Goal: Task Accomplishment & Management: Manage account settings

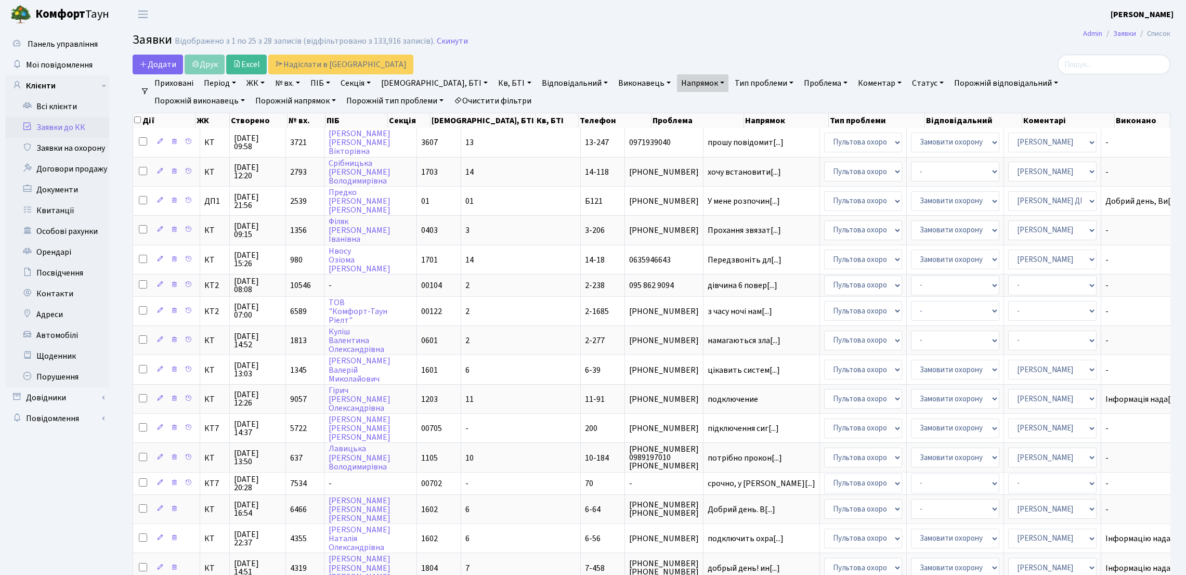
select select "25"
click at [76, 105] on link "Всі клієнти" at bounding box center [57, 106] width 104 height 21
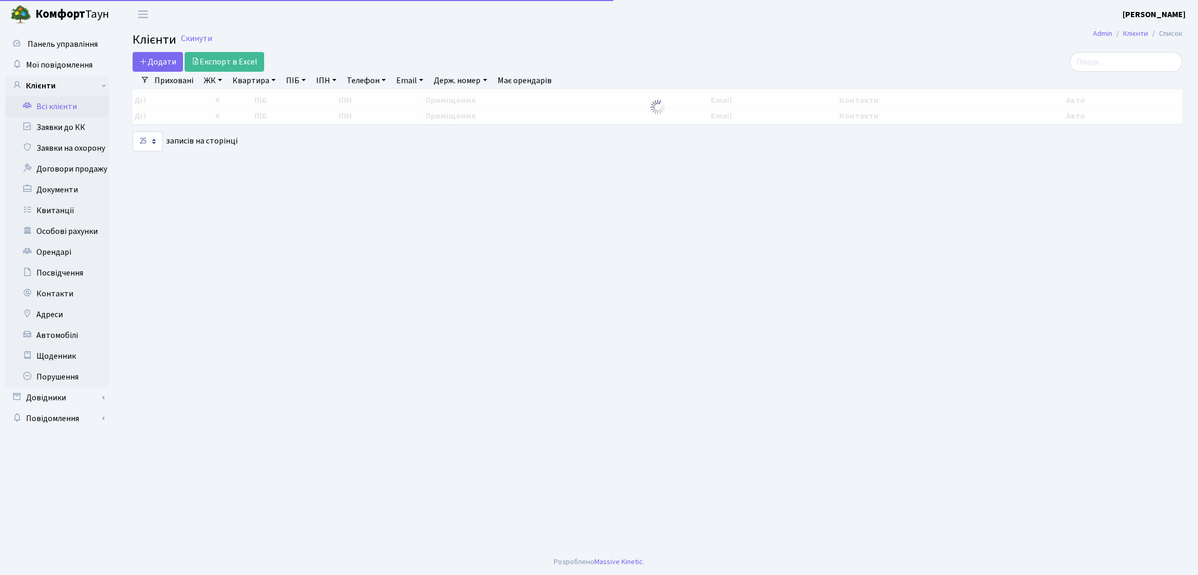
select select "25"
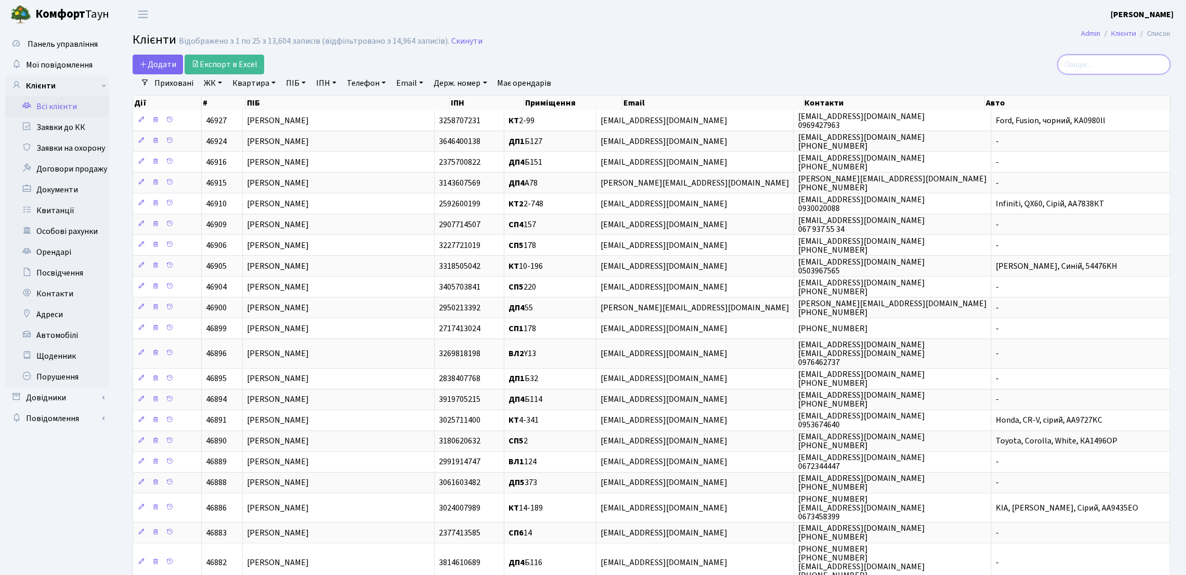
click at [1088, 66] on input "search" at bounding box center [1114, 65] width 113 height 20
click at [243, 84] on link "Квартира" at bounding box center [253, 83] width 51 height 18
type input "49"
click at [200, 84] on link "ЖК" at bounding box center [213, 83] width 27 height 18
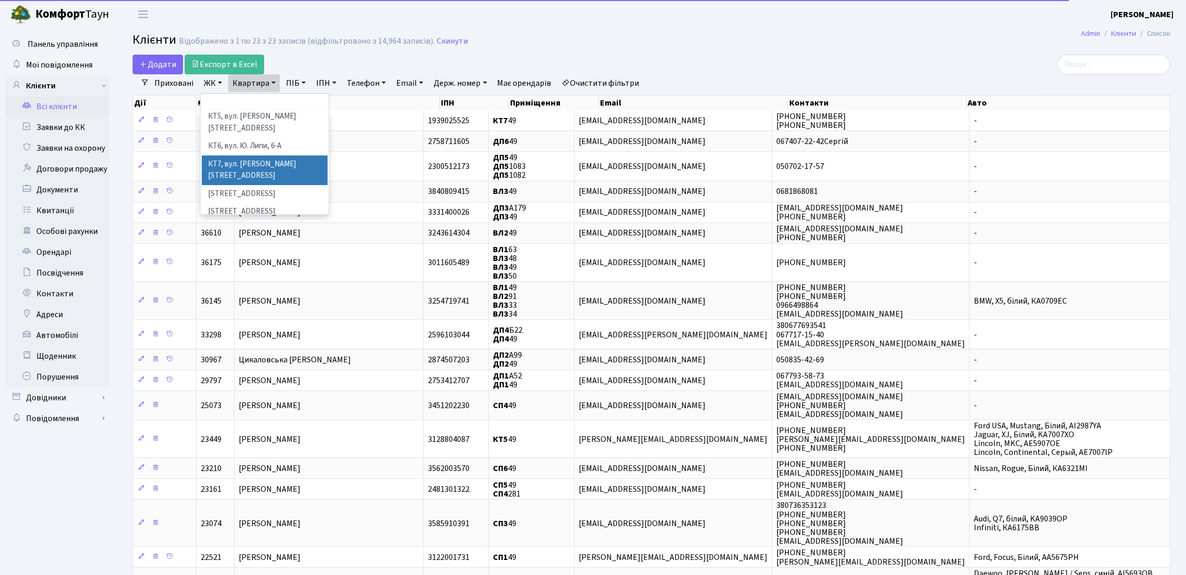
scroll to position [78, 0]
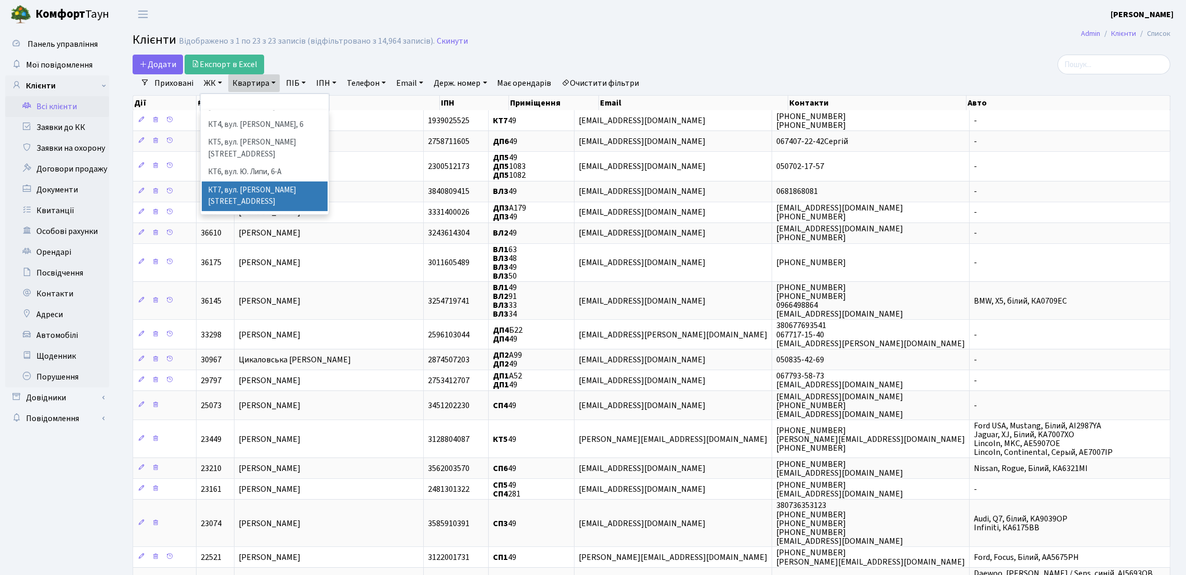
click at [258, 181] on li "КТ7, вул. Березнева, 12" at bounding box center [265, 196] width 126 height 30
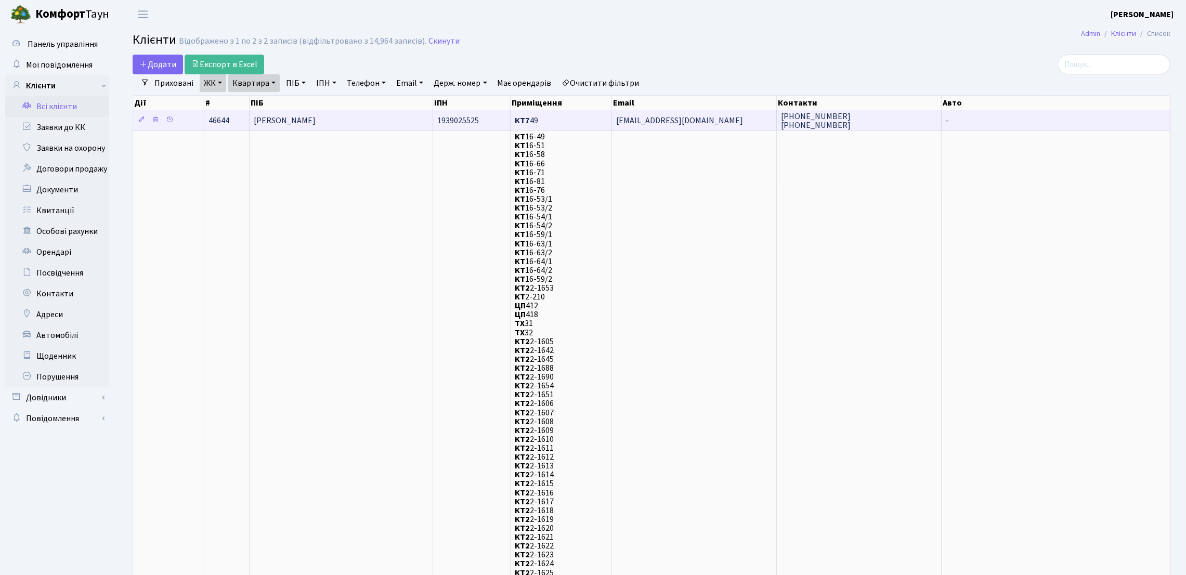
click at [376, 117] on td "Сарнавська Ольга Михайлівна" at bounding box center [342, 120] width 184 height 20
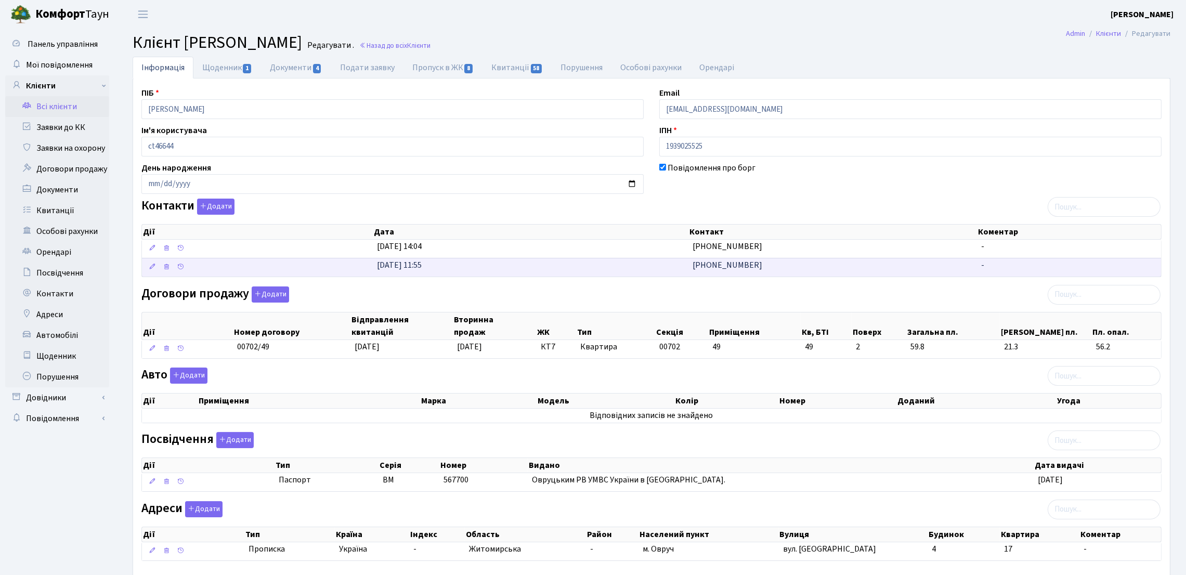
click at [751, 271] on td "[PHONE_NUMBER]" at bounding box center [832, 267] width 289 height 19
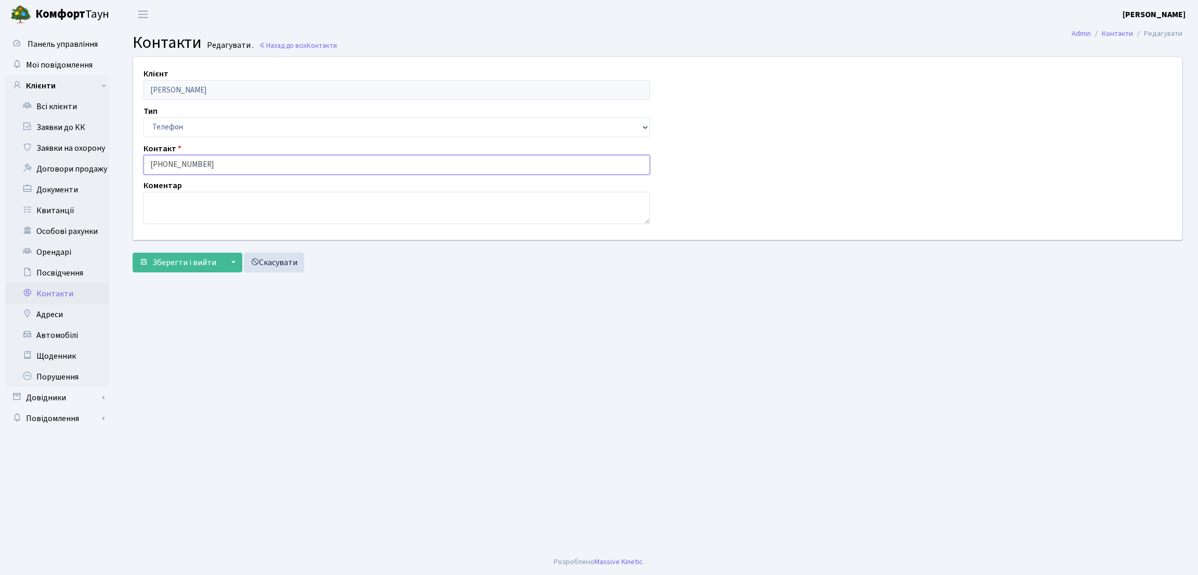
drag, startPoint x: 199, startPoint y: 163, endPoint x: 135, endPoint y: 160, distance: 63.5
click at [136, 160] on div "Контакт 050-357-44-35" at bounding box center [397, 158] width 522 height 32
click at [161, 363] on main "Admin Контакти Редагувати Контакти Редагувати . Назад до всіх Контакти Клієнт С…" at bounding box center [657, 289] width 1081 height 520
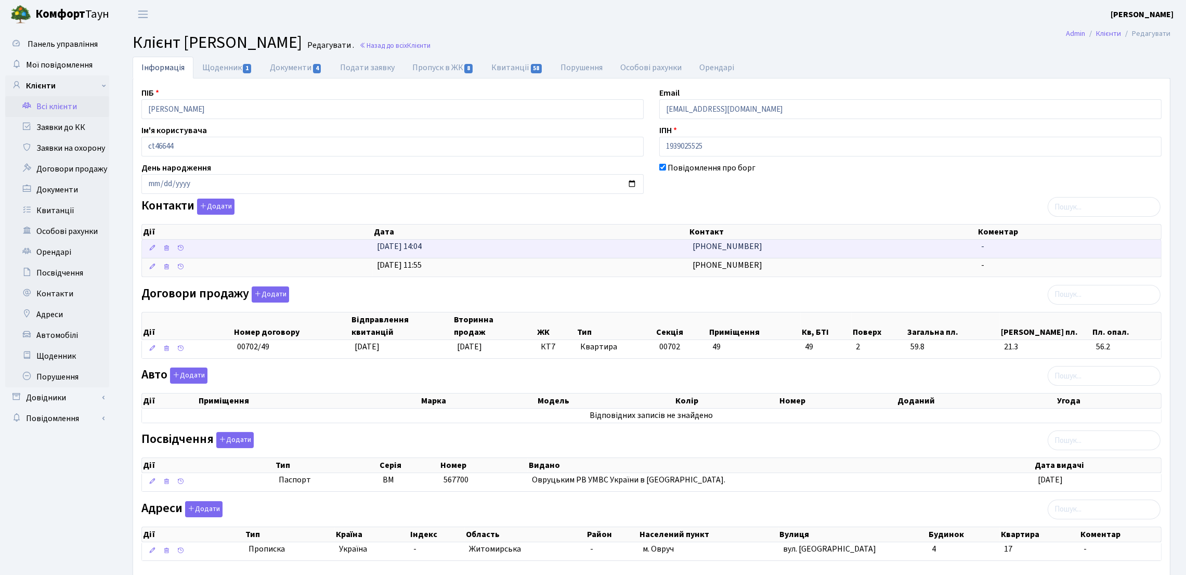
click at [714, 250] on span "+380503574435" at bounding box center [728, 246] width 70 height 11
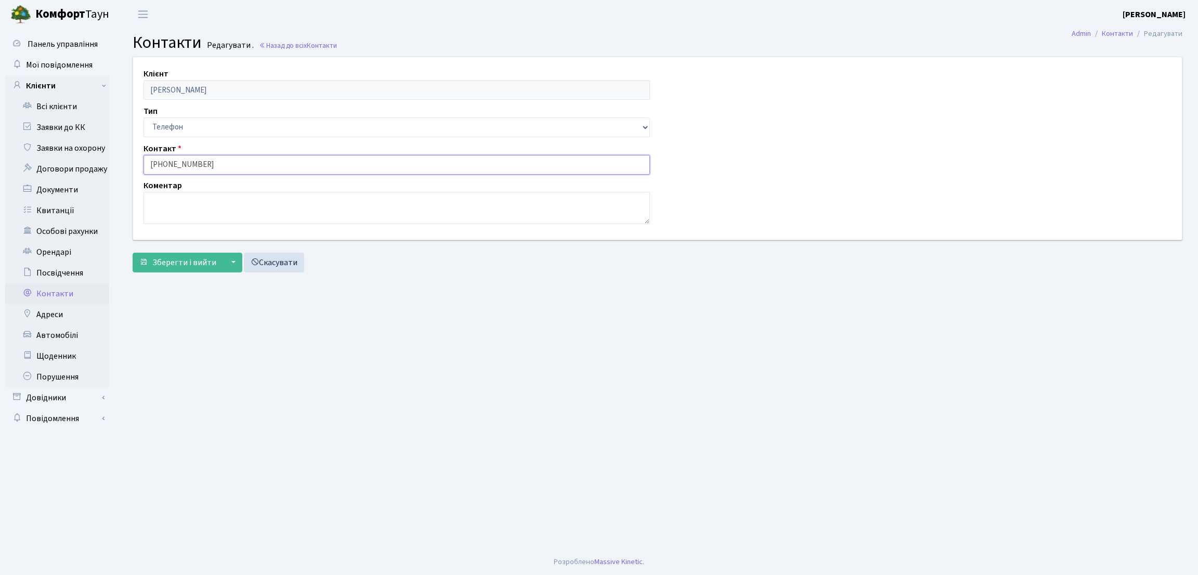
drag, startPoint x: 223, startPoint y: 163, endPoint x: 138, endPoint y: 165, distance: 84.3
click at [138, 165] on div "Контакт +380503574435" at bounding box center [397, 158] width 522 height 32
click at [43, 105] on link "Всі клієнти" at bounding box center [57, 106] width 104 height 21
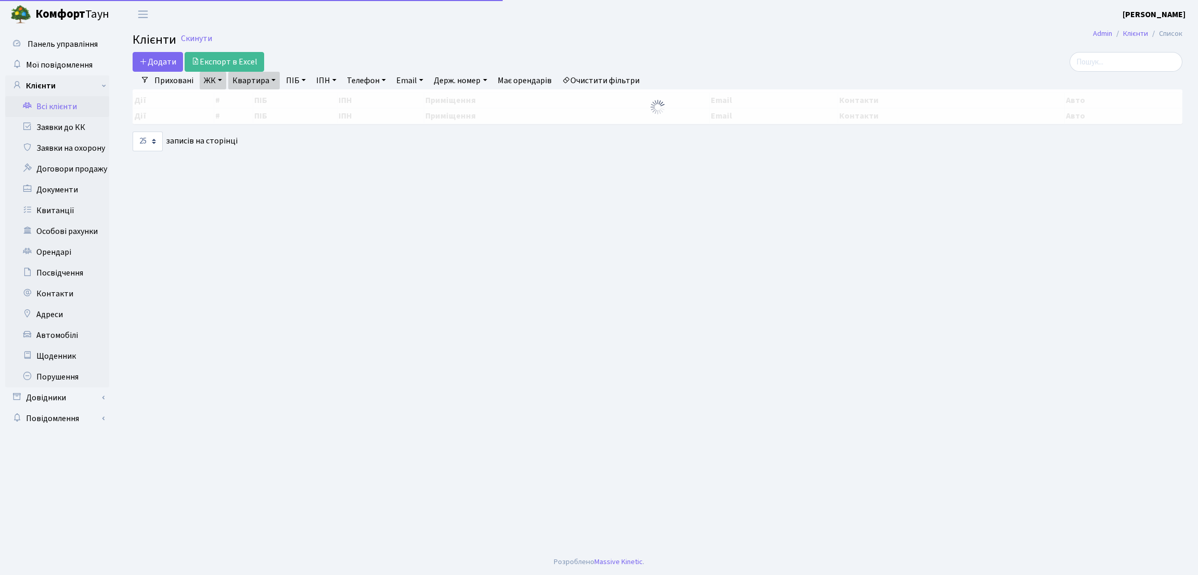
select select "25"
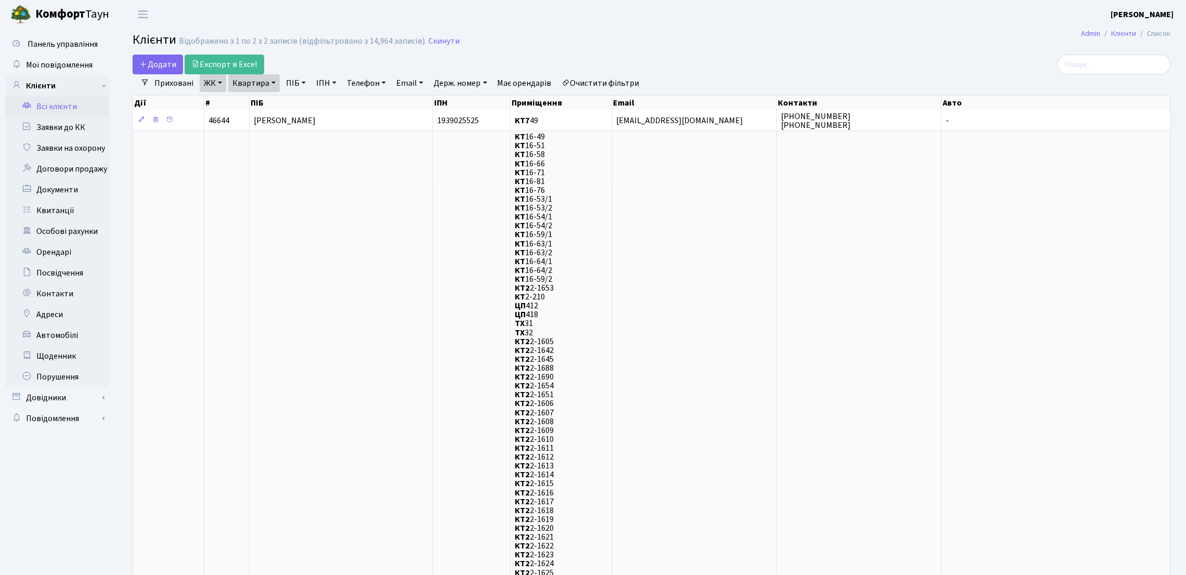
click at [218, 88] on link "ЖК" at bounding box center [213, 83] width 27 height 18
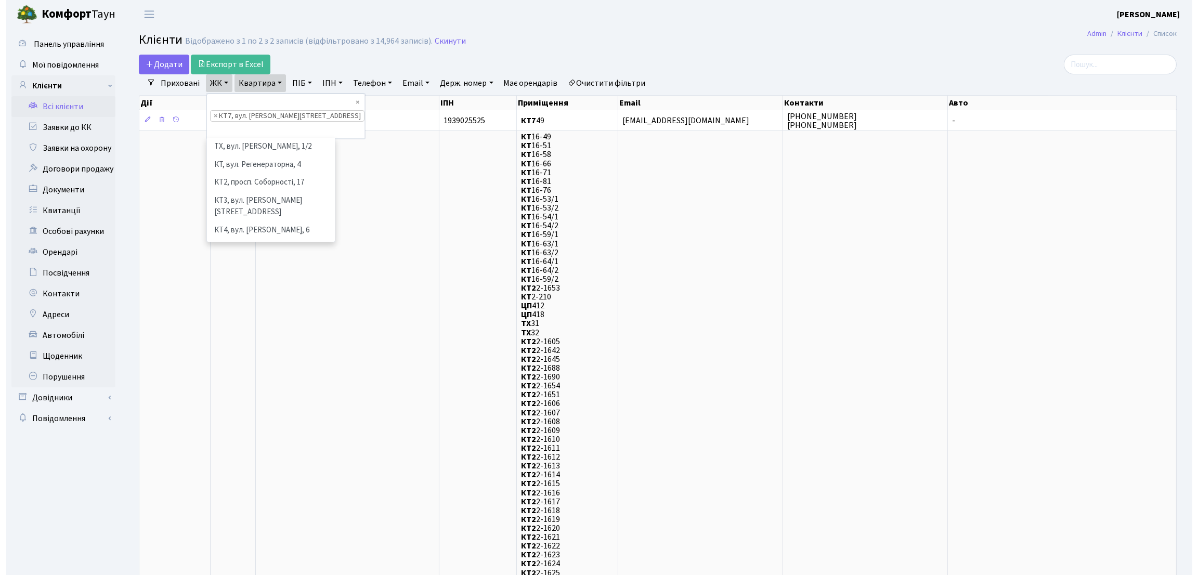
scroll to position [89, 0]
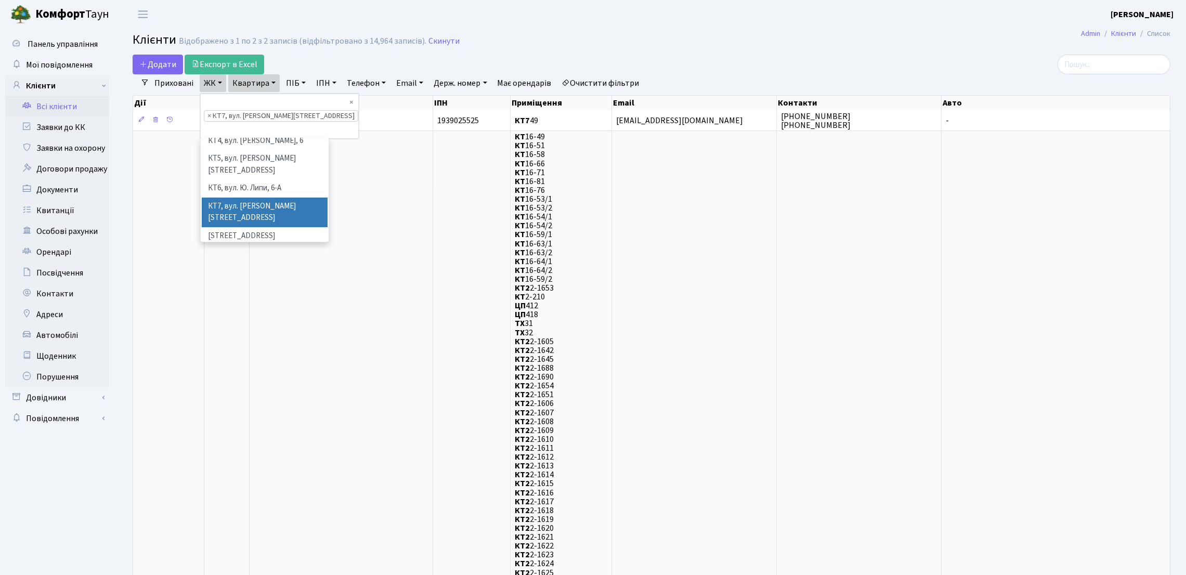
click at [208, 111] on span "×" at bounding box center [209, 116] width 4 height 10
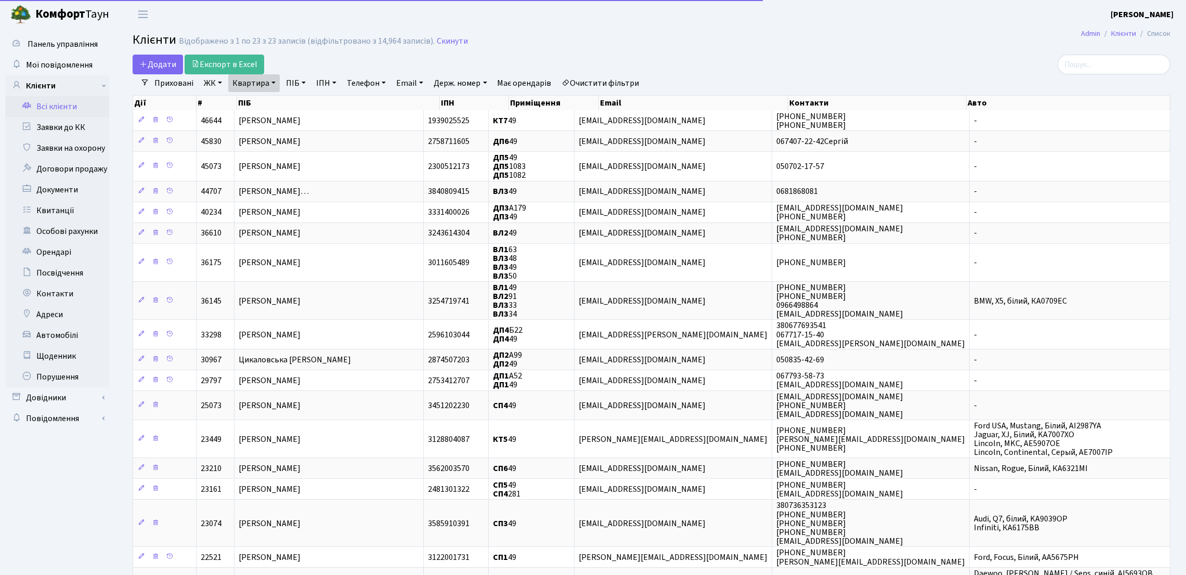
click at [252, 81] on link "Квартира" at bounding box center [253, 83] width 51 height 18
click at [301, 101] on icon at bounding box center [300, 103] width 8 height 8
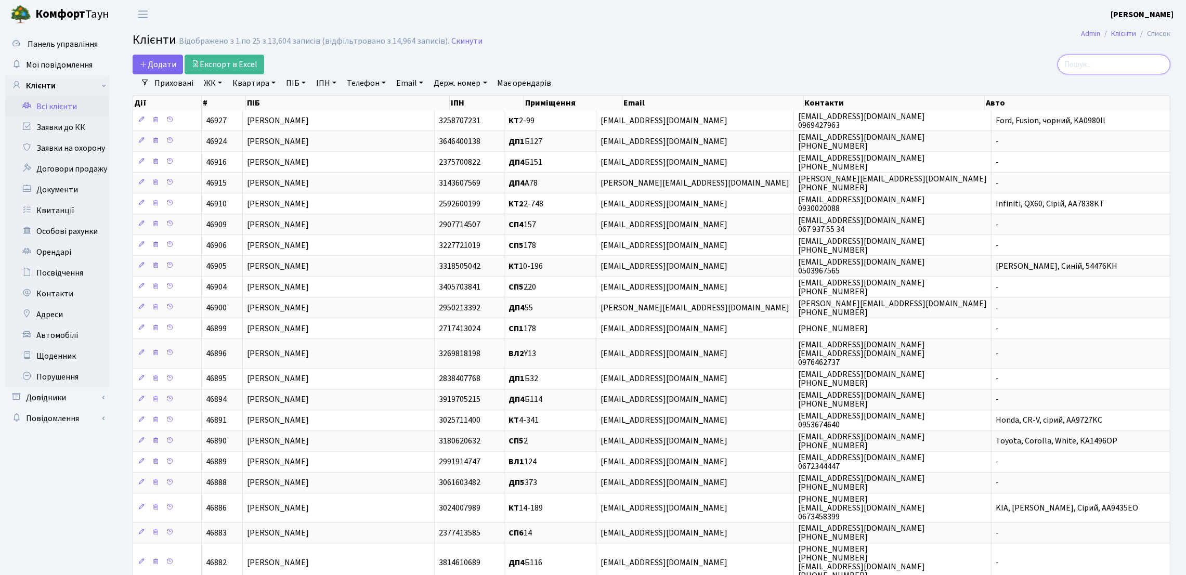
click at [1138, 59] on input "search" at bounding box center [1114, 65] width 113 height 20
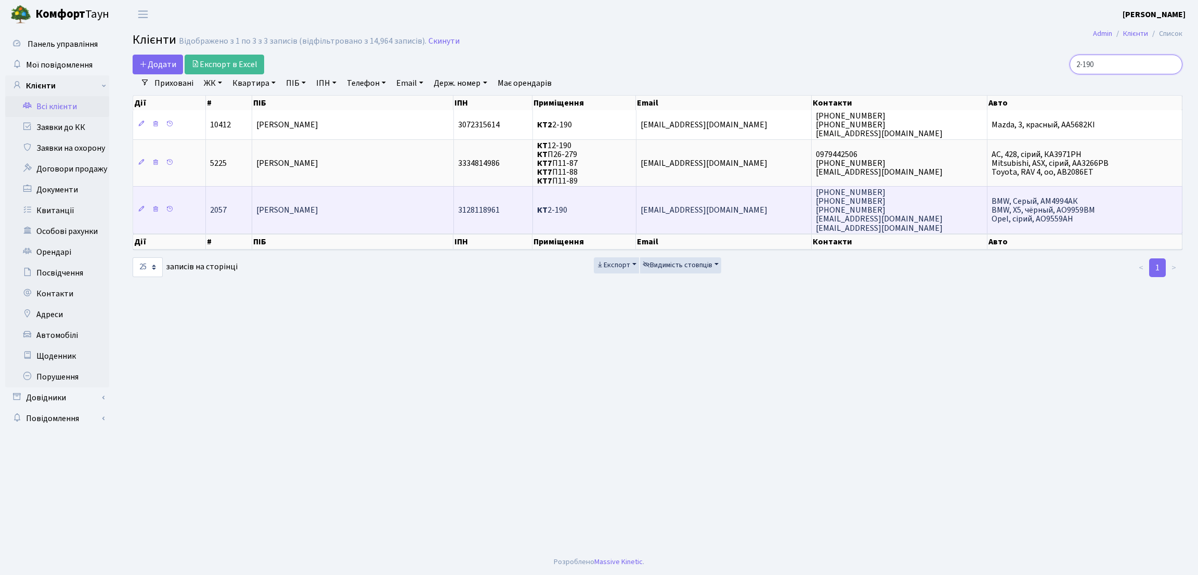
type input "2-190"
click at [422, 192] on td "[PERSON_NAME]" at bounding box center [352, 209] width 201 height 47
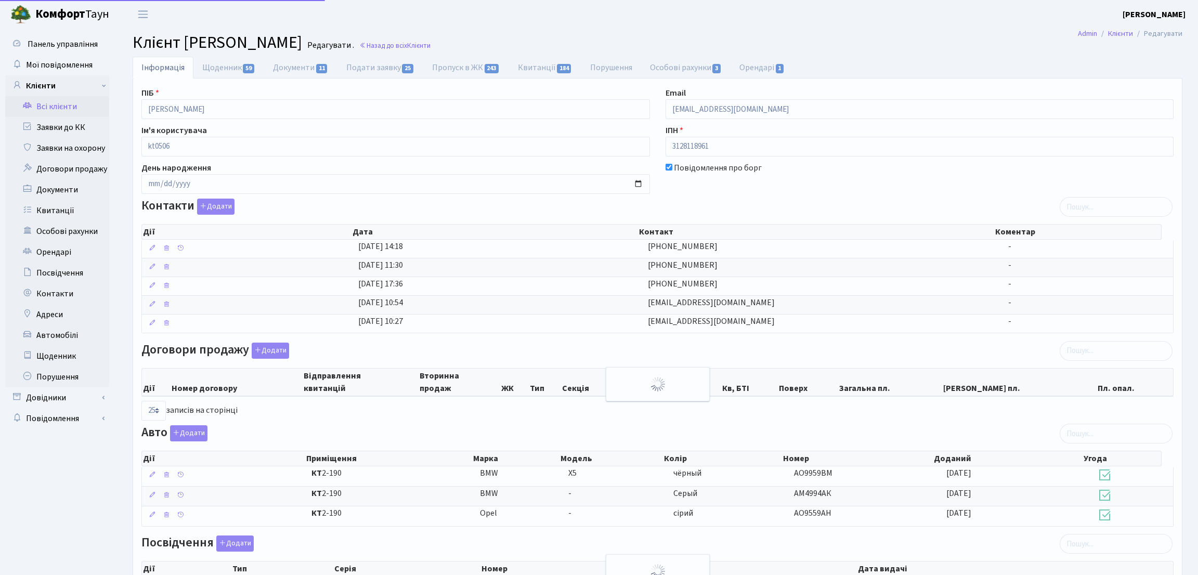
select select "25"
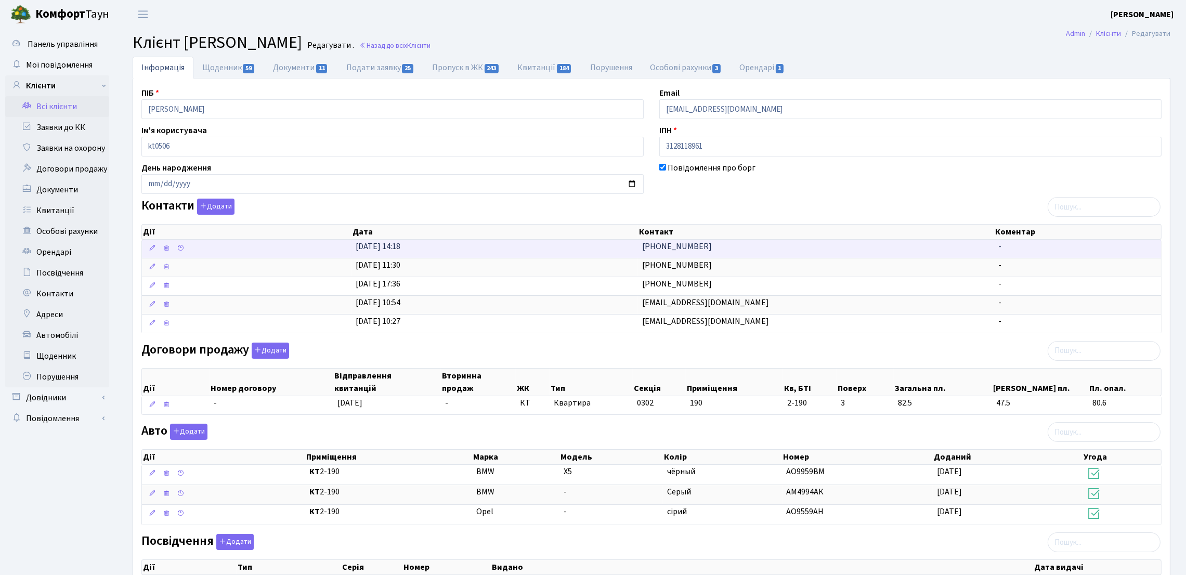
click at [641, 247] on td "[PHONE_NUMBER]" at bounding box center [816, 249] width 356 height 18
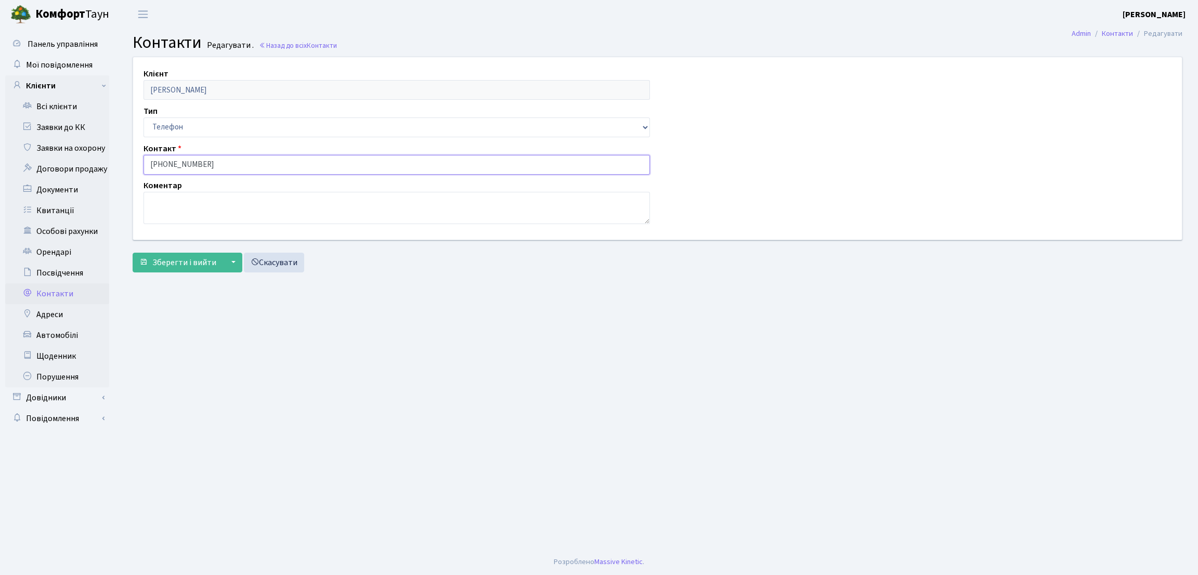
drag, startPoint x: 248, startPoint y: 162, endPoint x: 111, endPoint y: 155, distance: 136.9
click at [111, 155] on div "Панель управління Мої повідомлення Клієнти Всі клієнти Заявки до КК" at bounding box center [599, 289] width 1198 height 520
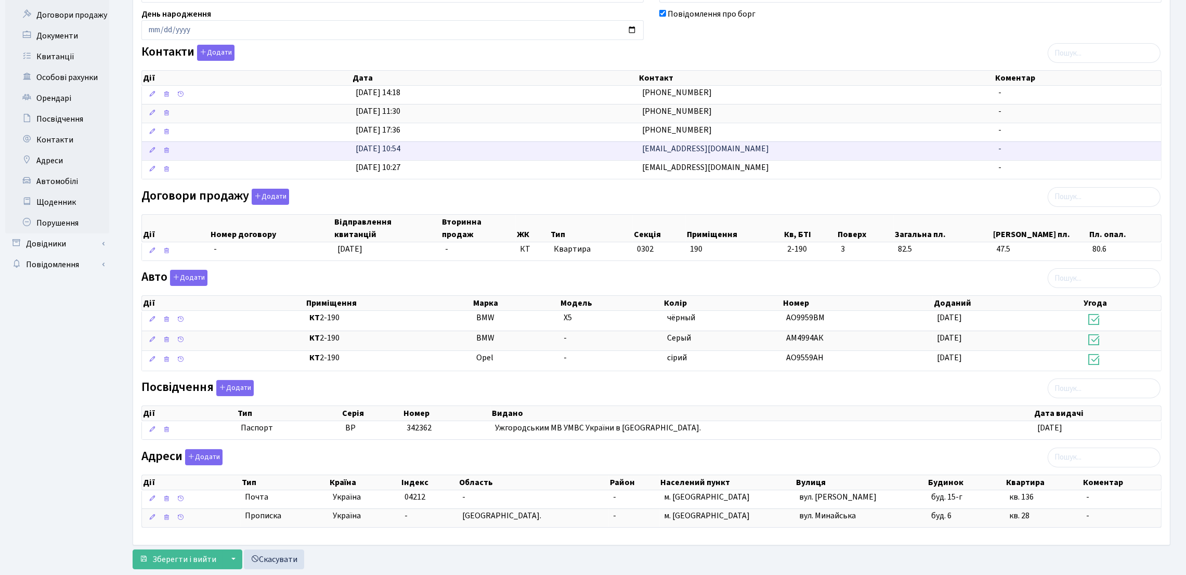
scroll to position [156, 0]
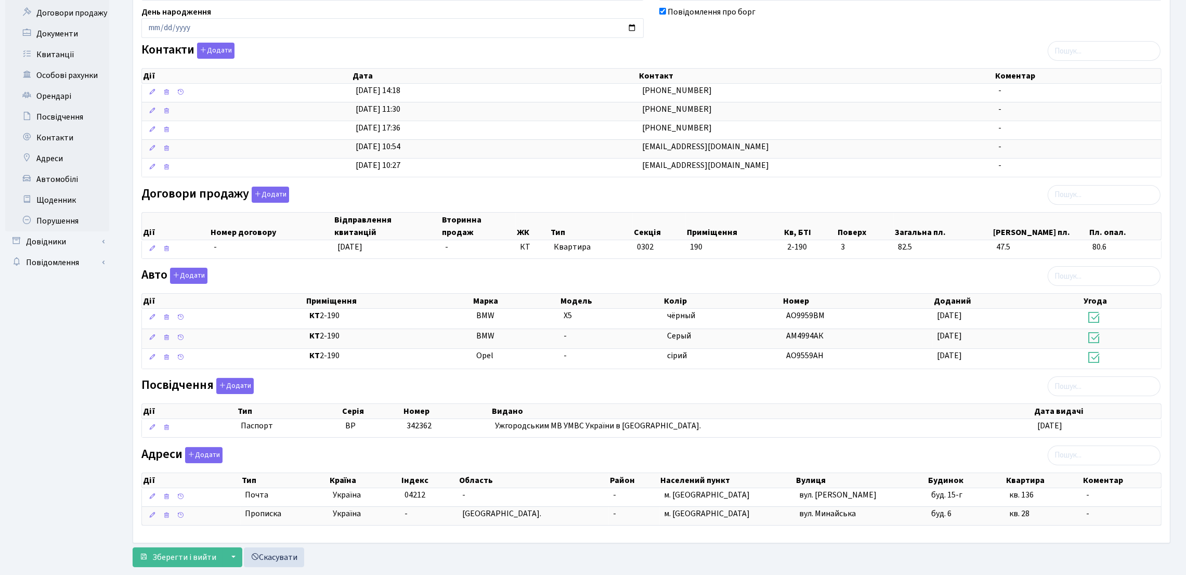
click at [10, 368] on ul "Панель управління Мої повідомлення Клієнти" at bounding box center [57, 222] width 104 height 689
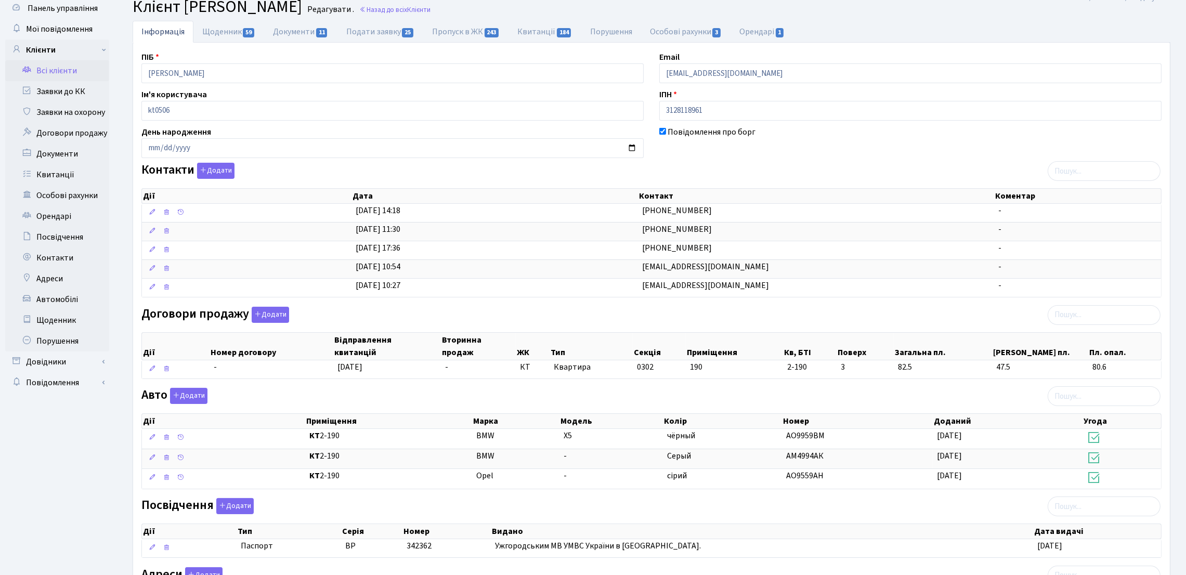
scroll to position [0, 0]
